Goal: Task Accomplishment & Management: Manage account settings

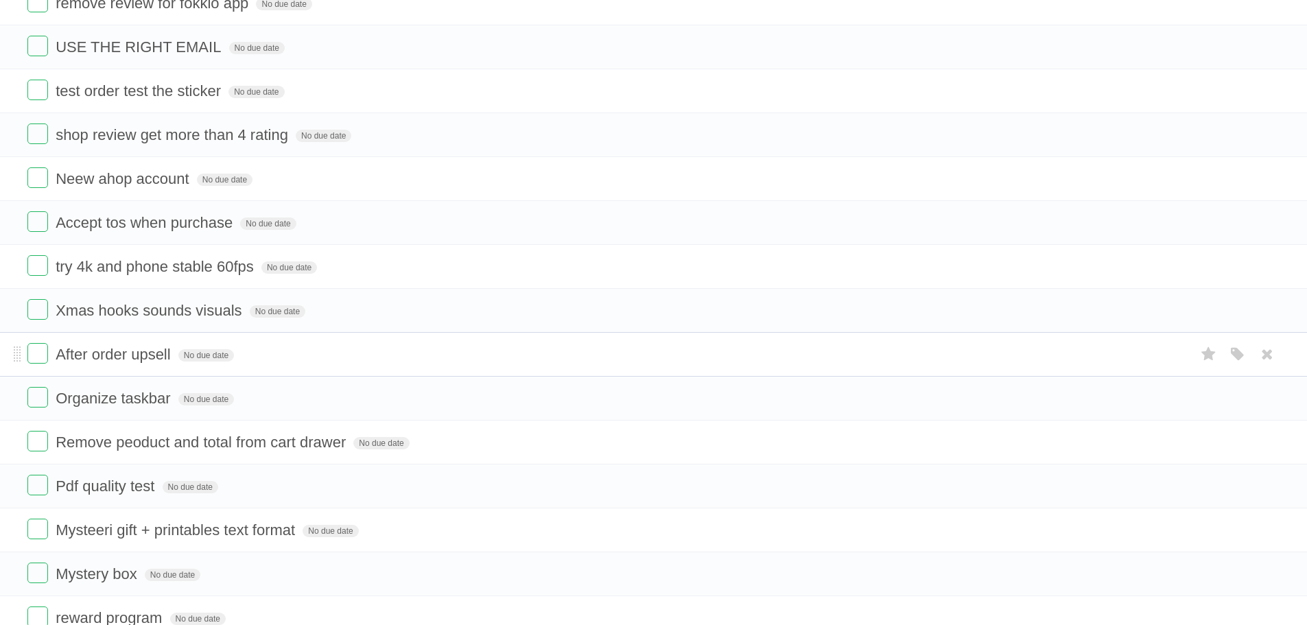
scroll to position [1098, 0]
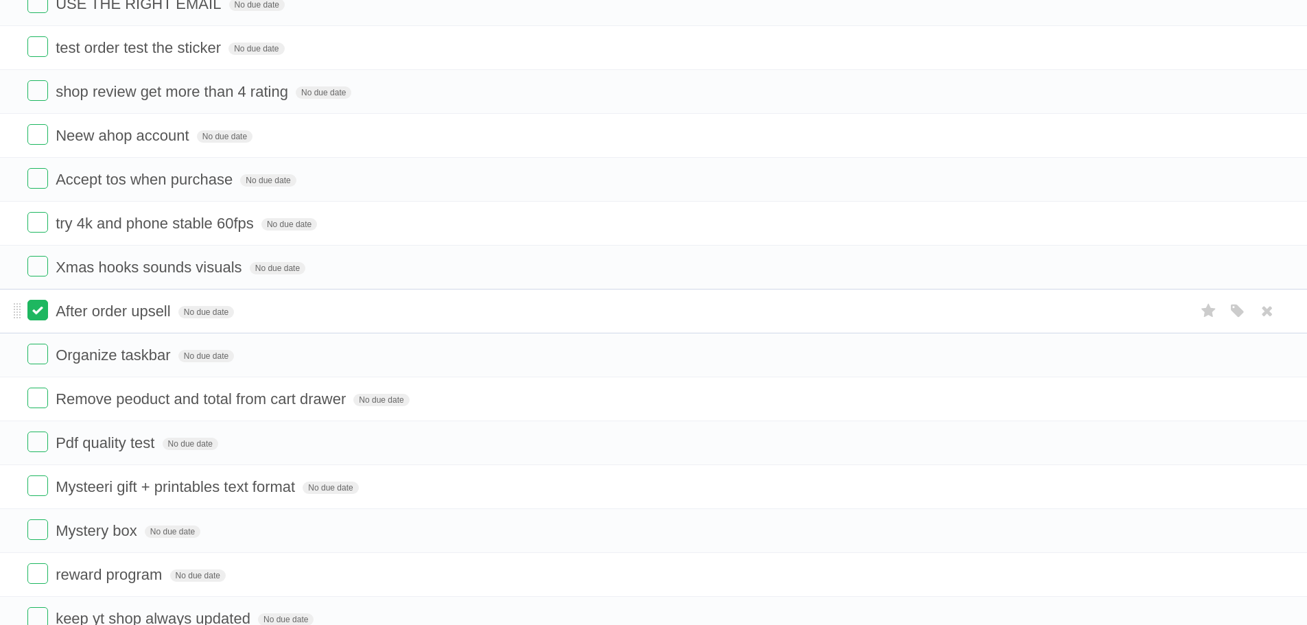
click at [41, 313] on label at bounding box center [37, 310] width 21 height 21
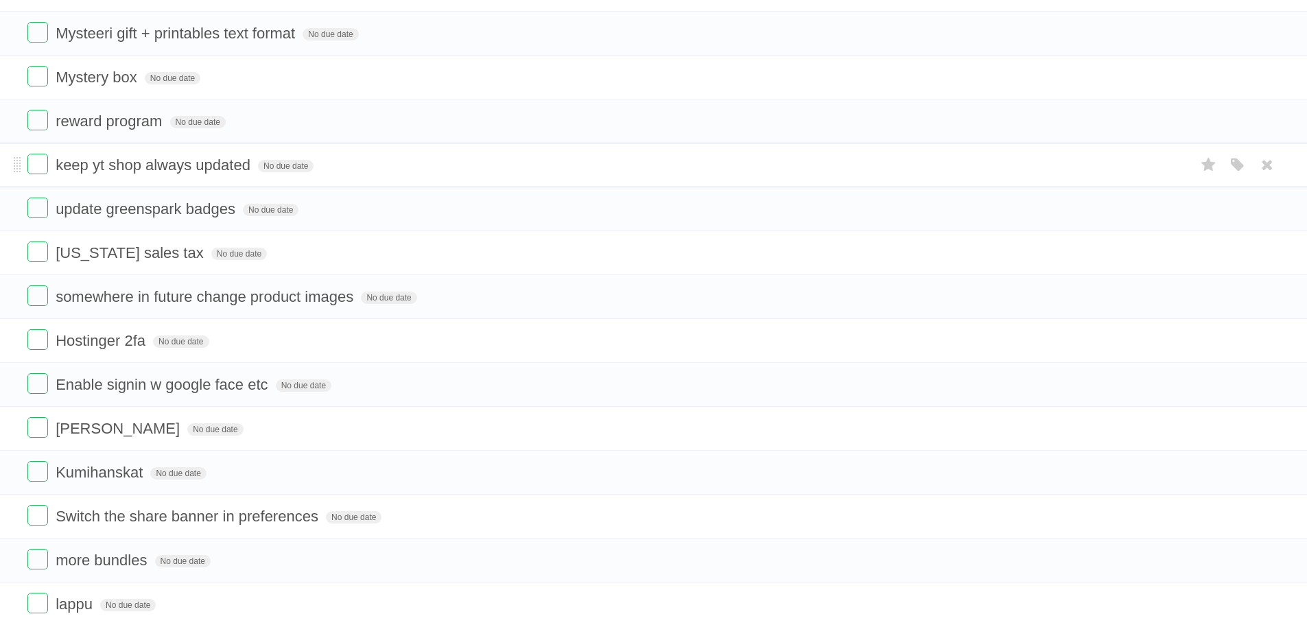
scroll to position [1509, 0]
click at [42, 336] on label at bounding box center [37, 337] width 21 height 21
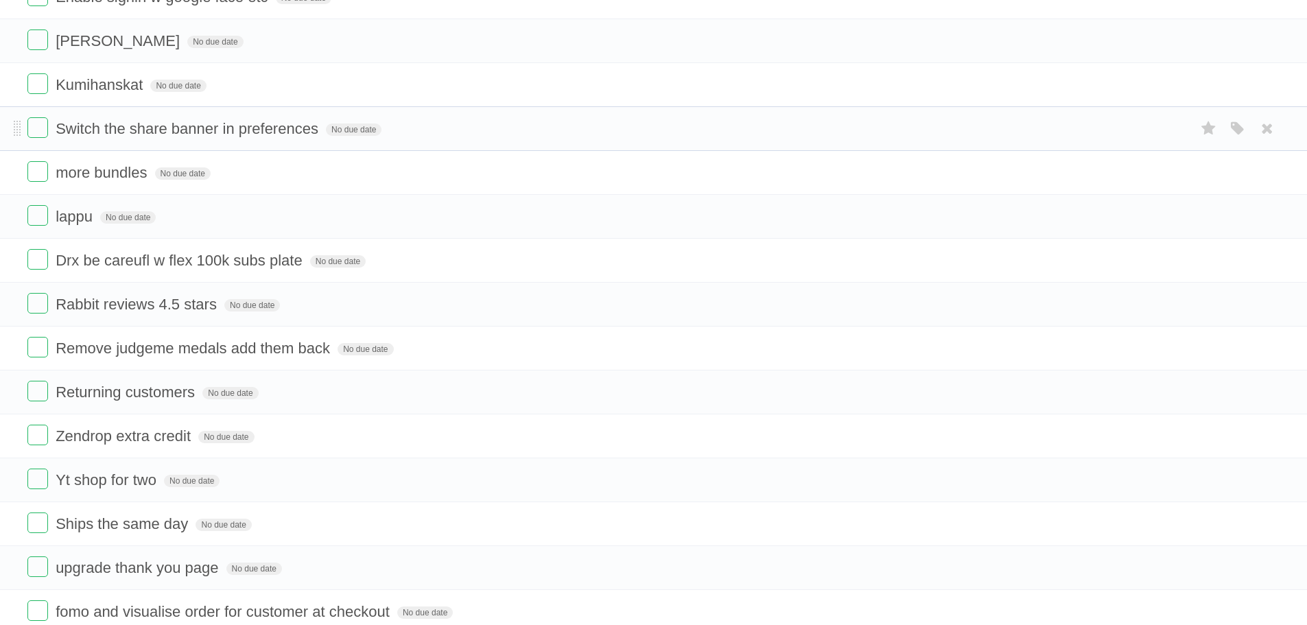
scroll to position [1852, 0]
click at [47, 311] on label at bounding box center [37, 302] width 21 height 21
click at [43, 467] on label at bounding box center [37, 477] width 21 height 21
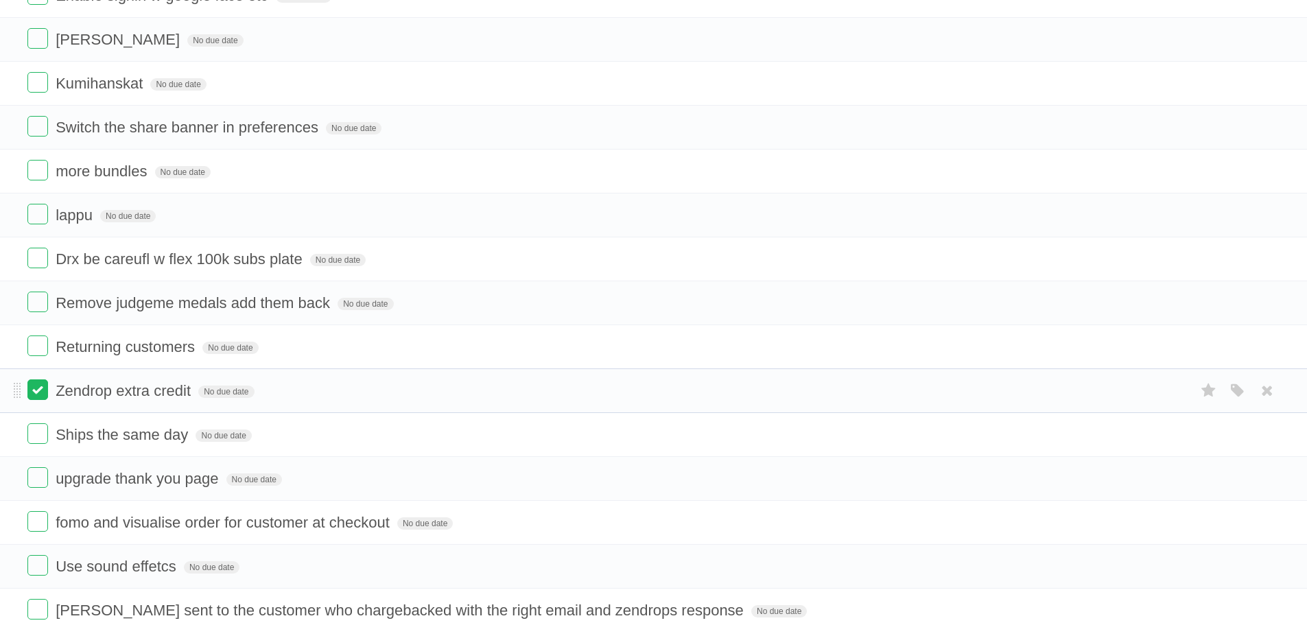
click at [45, 397] on label at bounding box center [37, 389] width 21 height 21
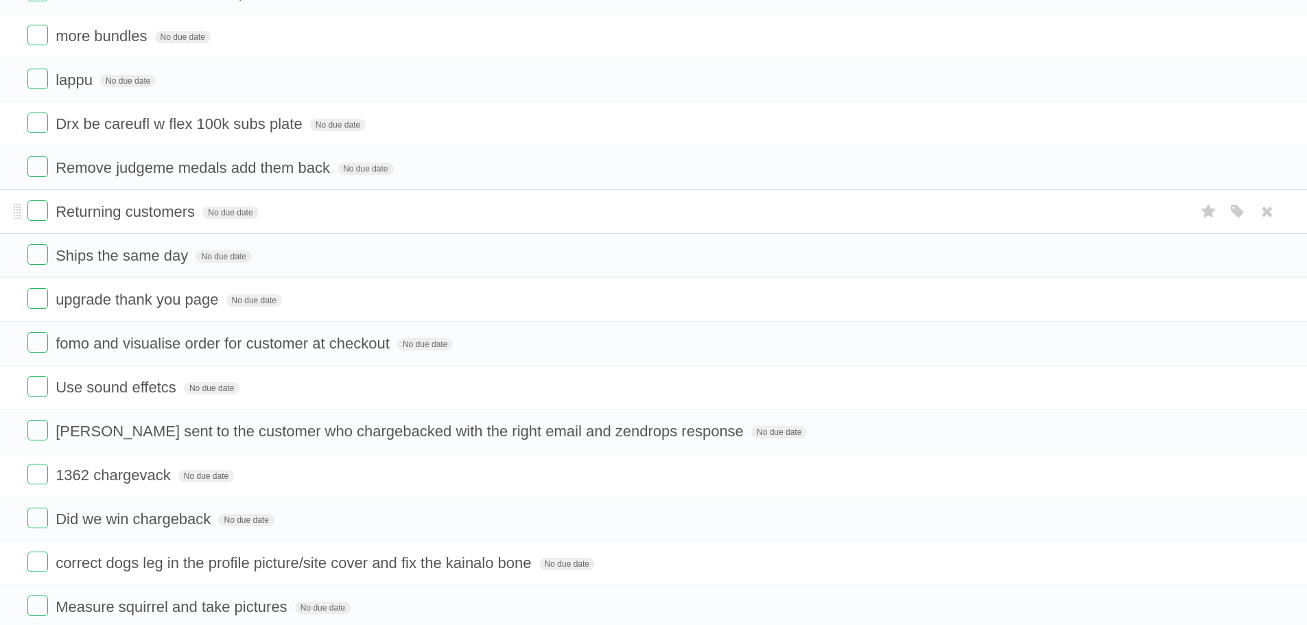
scroll to position [1989, 0]
click at [46, 429] on label at bounding box center [37, 428] width 21 height 21
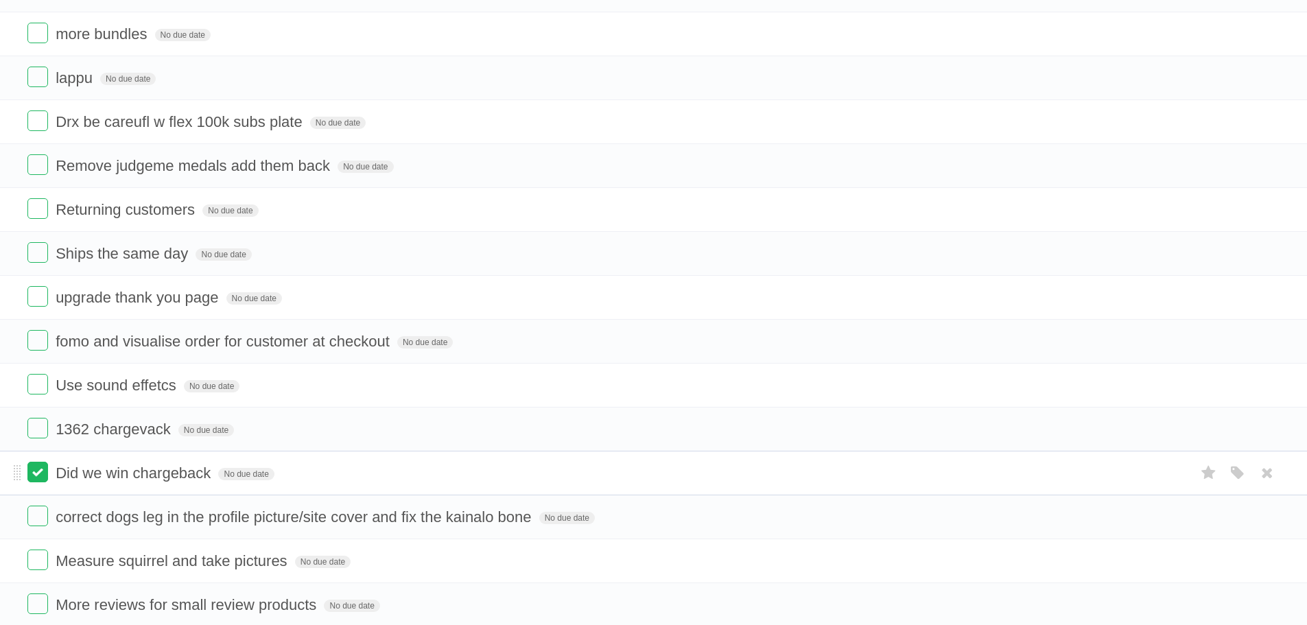
click at [39, 474] on label at bounding box center [37, 472] width 21 height 21
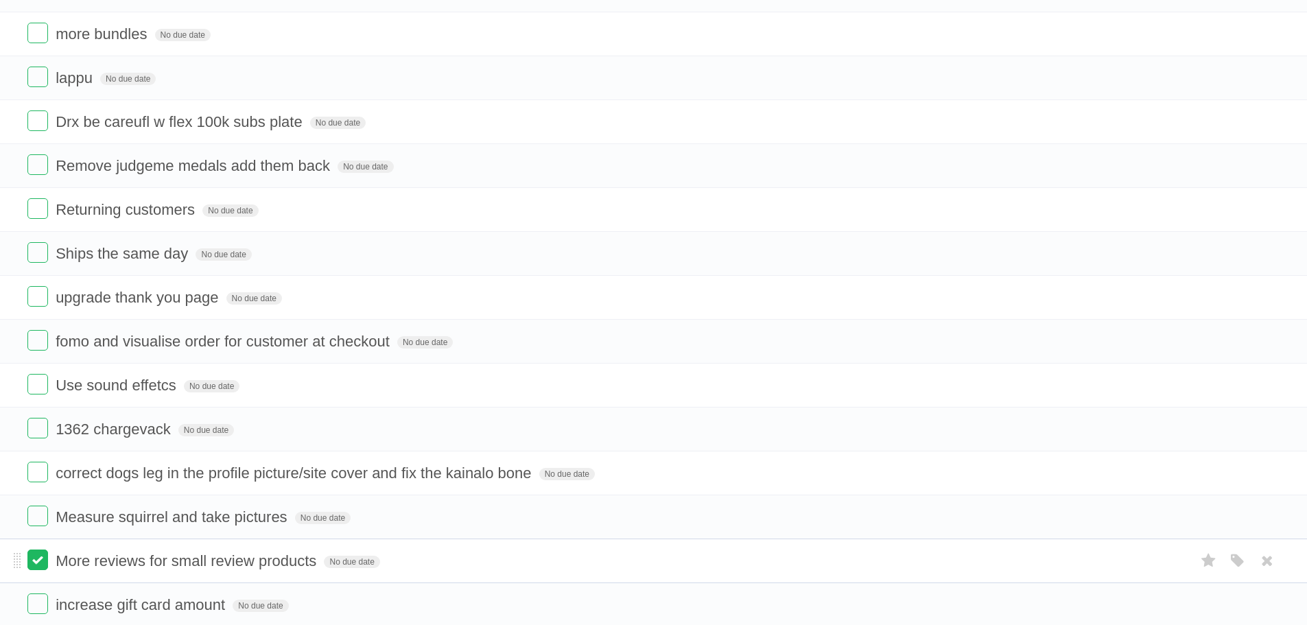
click at [36, 563] on label at bounding box center [37, 559] width 21 height 21
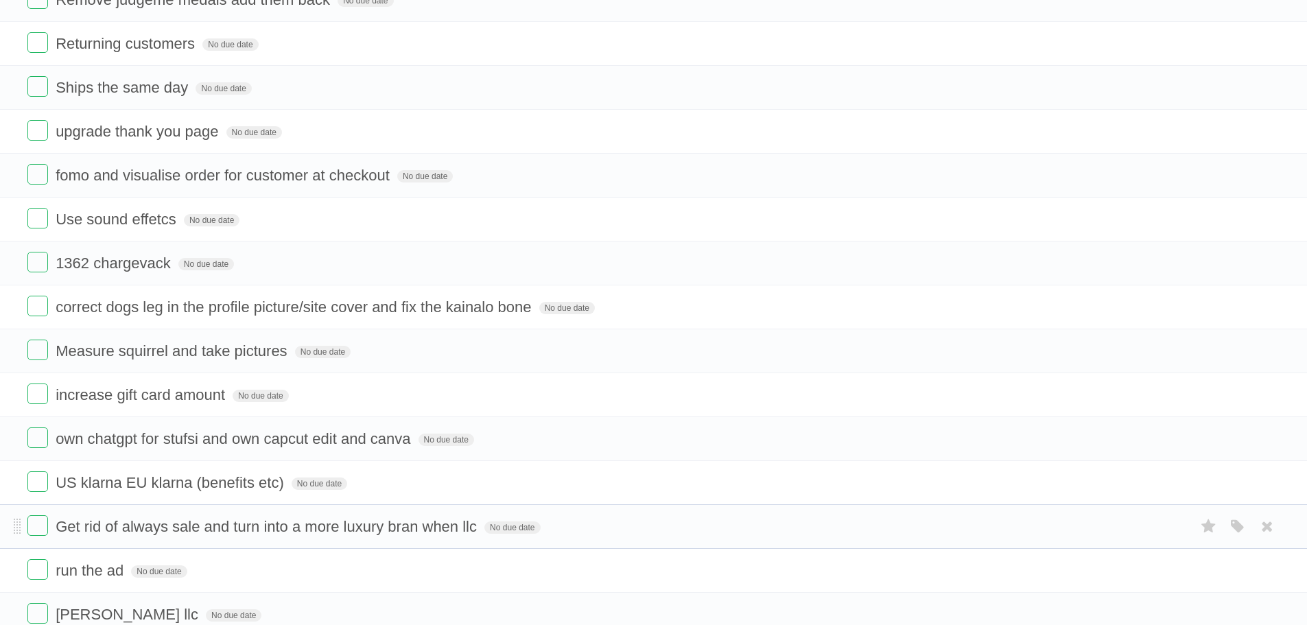
scroll to position [2195, 0]
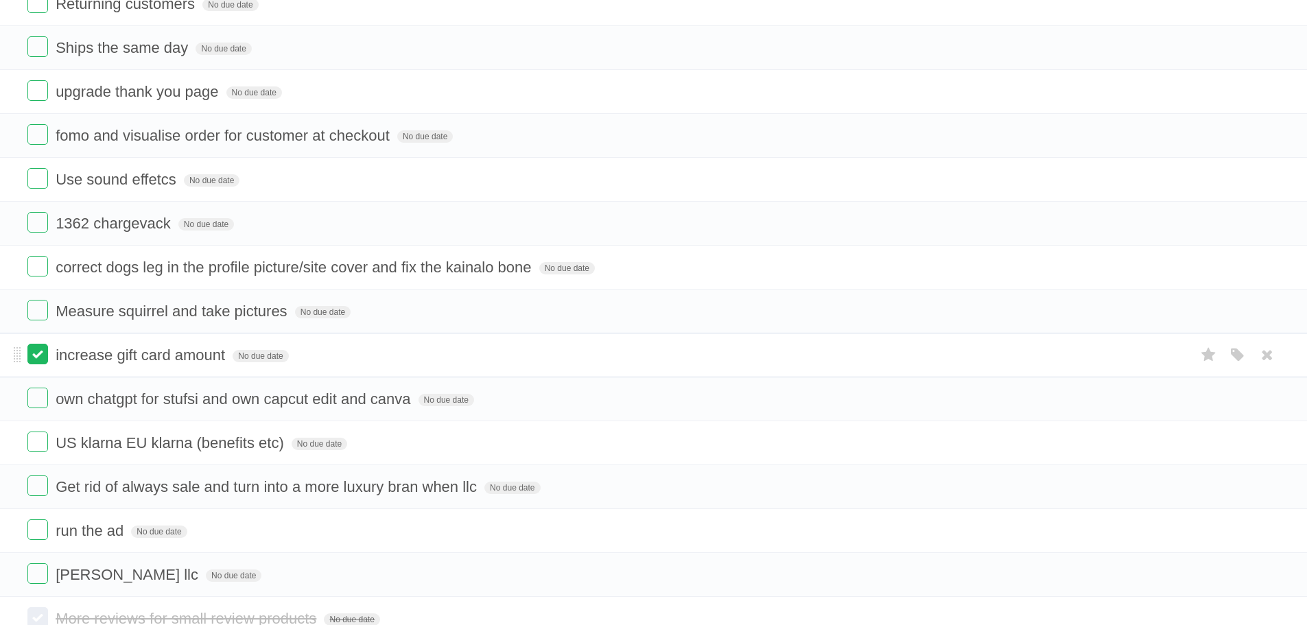
click at [40, 355] on label at bounding box center [37, 354] width 21 height 21
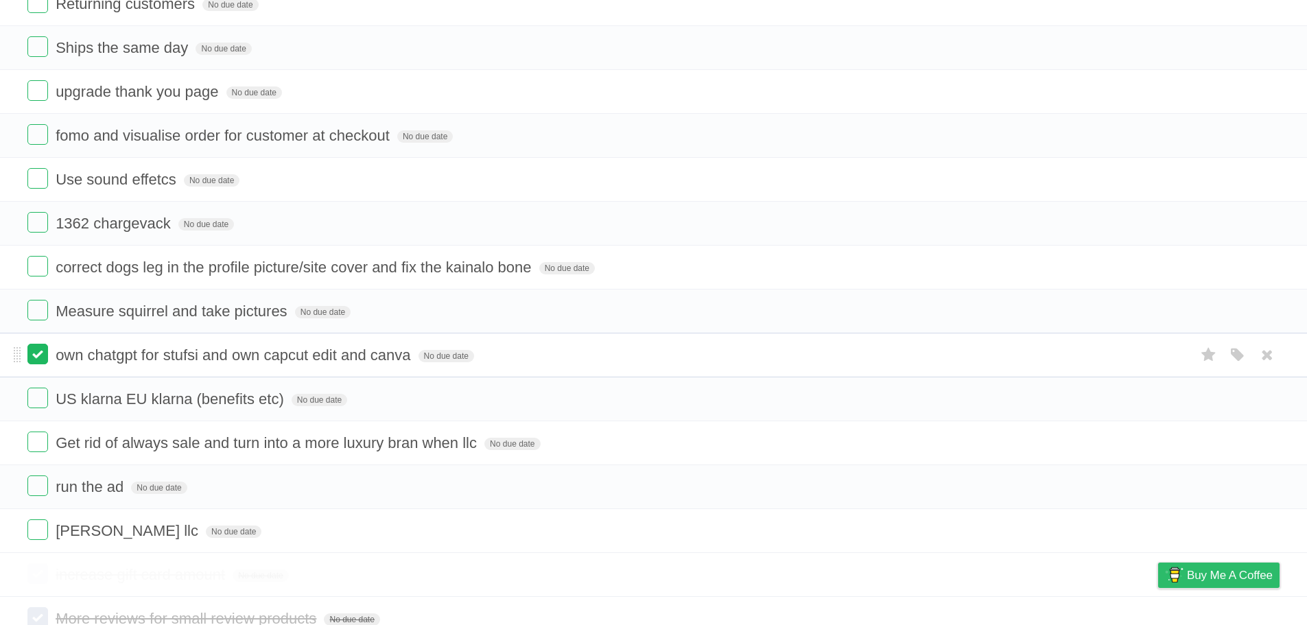
click at [38, 353] on label at bounding box center [37, 354] width 21 height 21
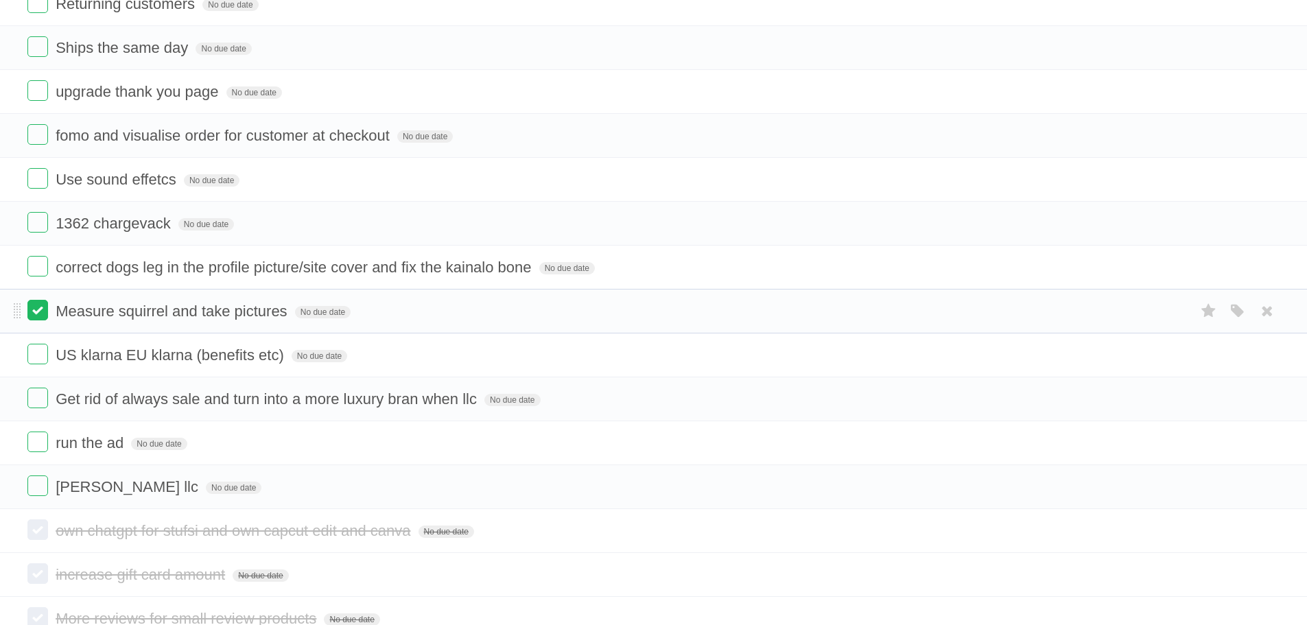
click at [43, 315] on label at bounding box center [37, 310] width 21 height 21
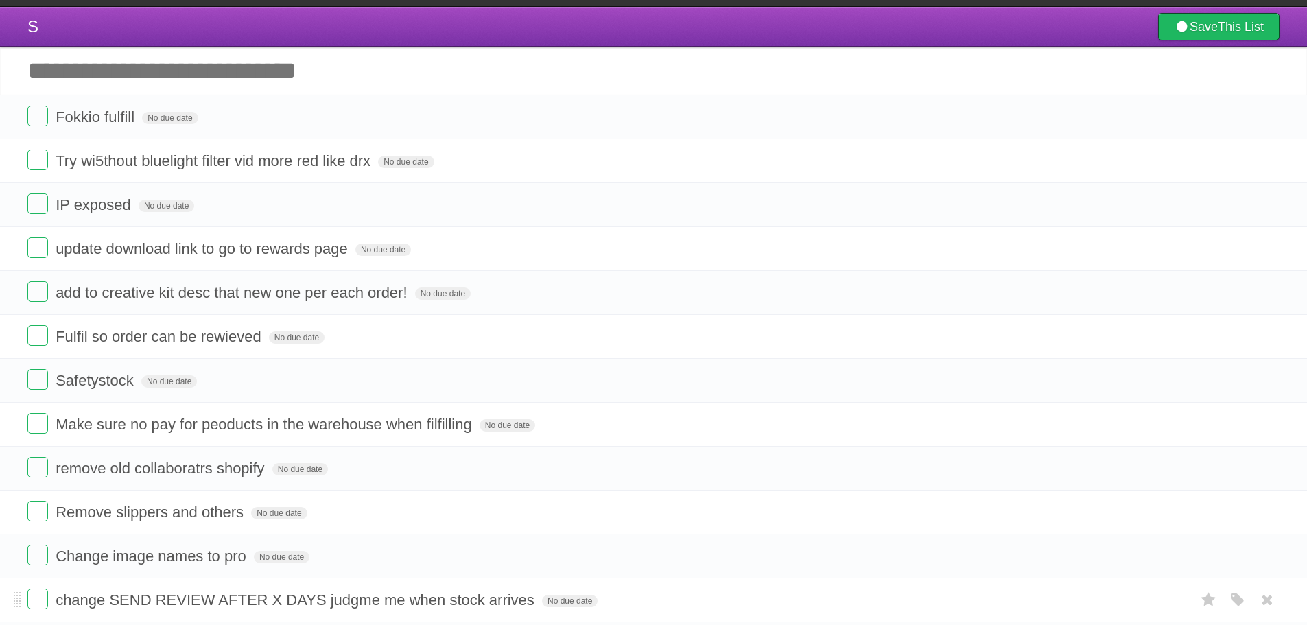
scroll to position [0, 0]
